Goal: Task Accomplishment & Management: Complete application form

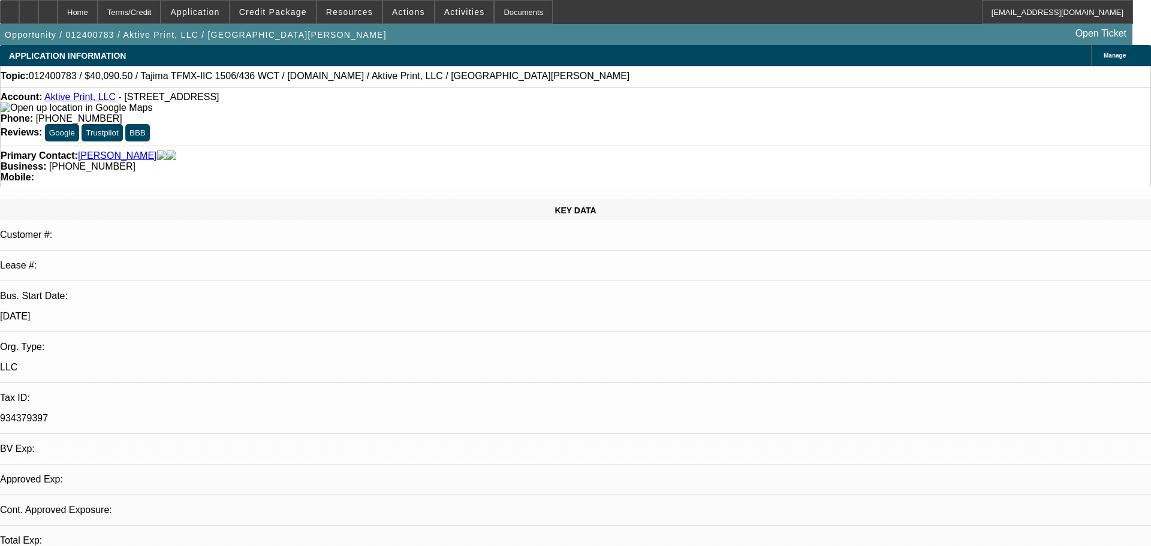
select select "0"
select select "2"
select select "0.1"
select select "0"
select select "2"
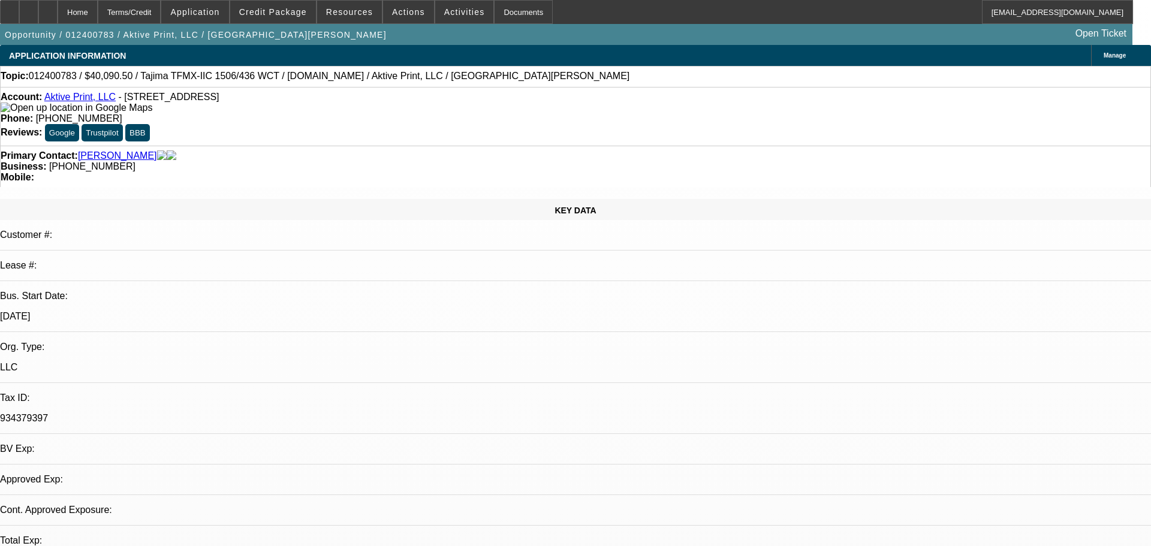
select select "0.1"
select select "0"
select select "2"
select select "0.1"
select select "1"
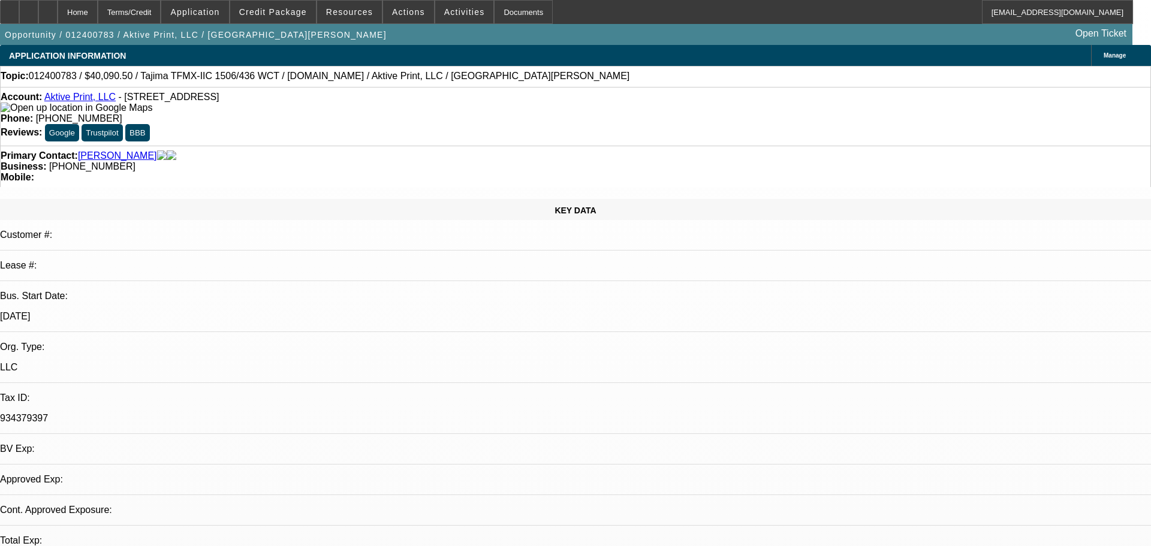
select select "2"
select select "4"
select select "1"
select select "2"
select select "4"
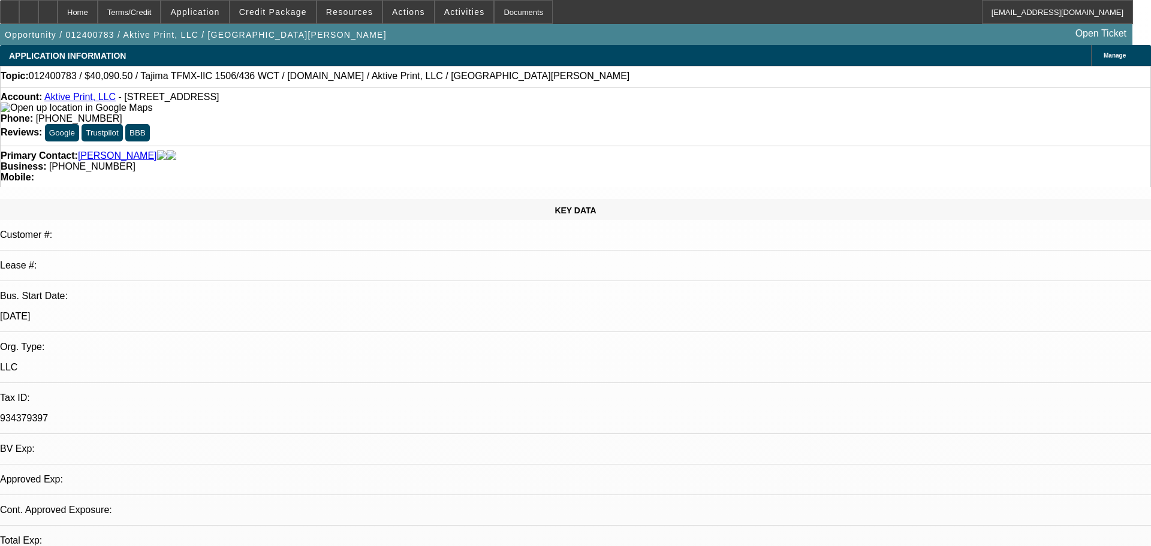
select select "1"
select select "2"
select select "4"
